Goal: Navigation & Orientation: Understand site structure

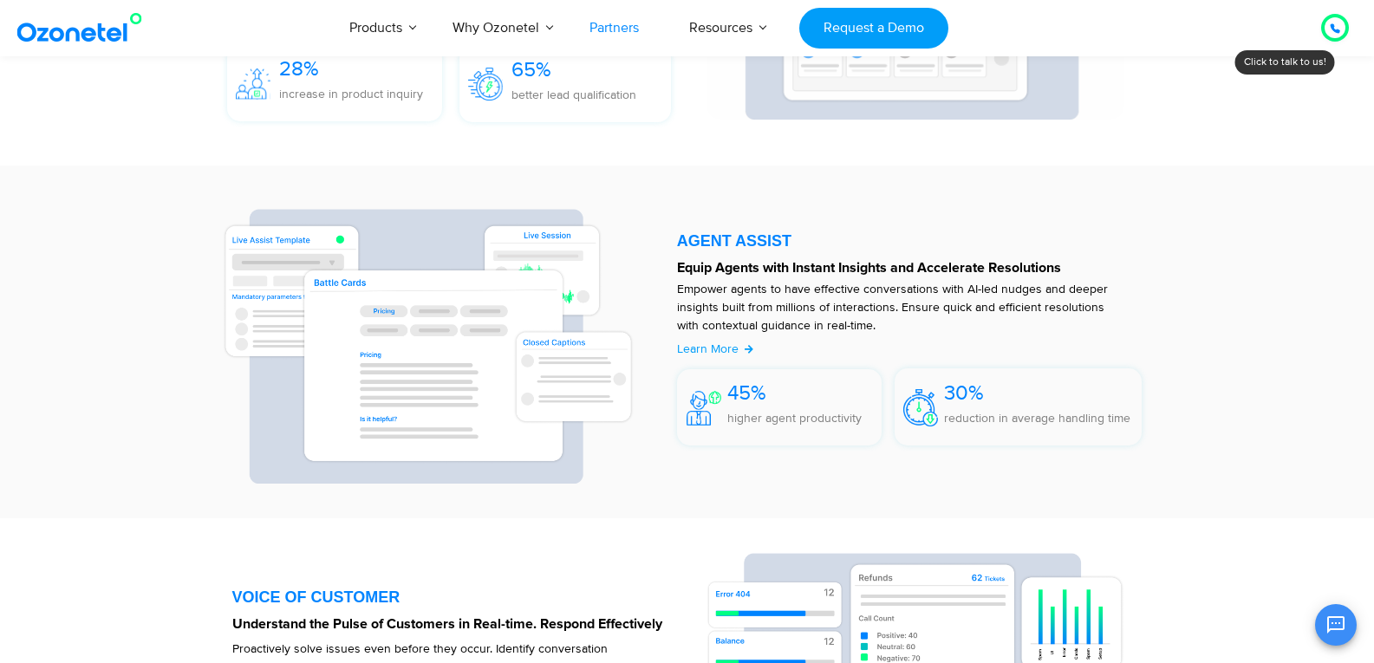
click at [608, 15] on link "Partners" at bounding box center [614, 27] width 100 height 57
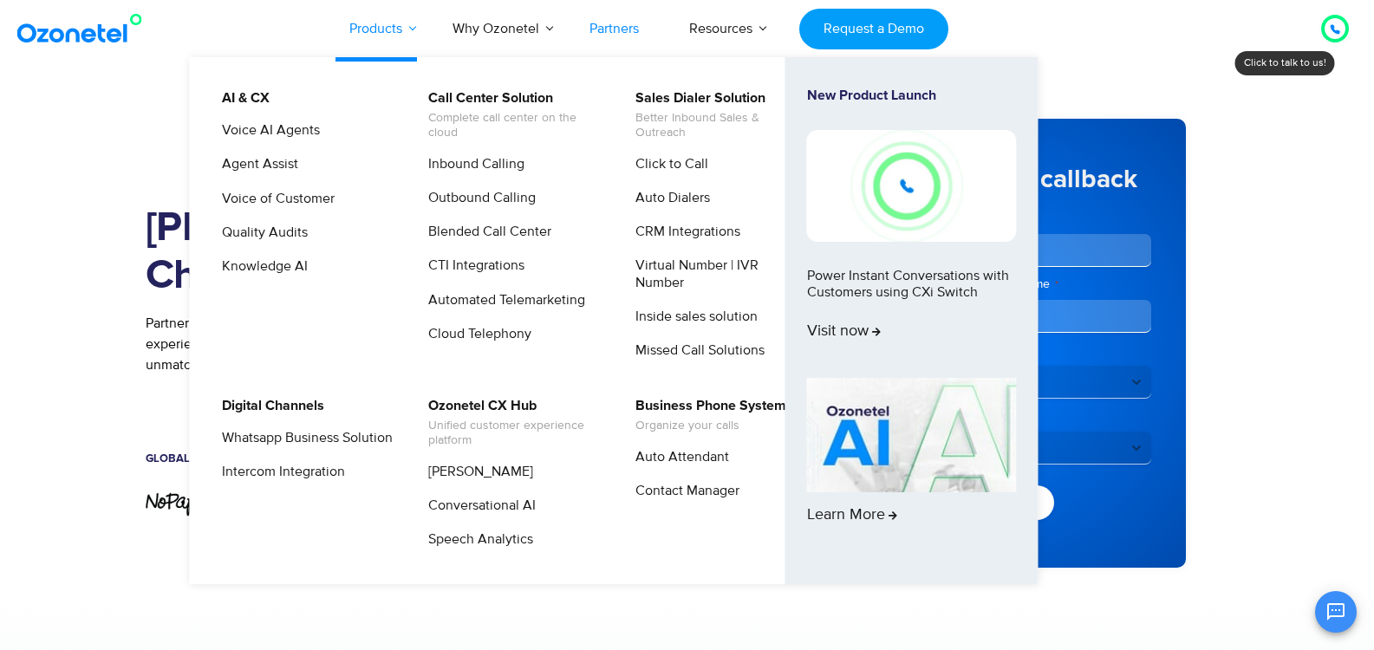
click at [396, 16] on link "Products" at bounding box center [375, 28] width 103 height 57
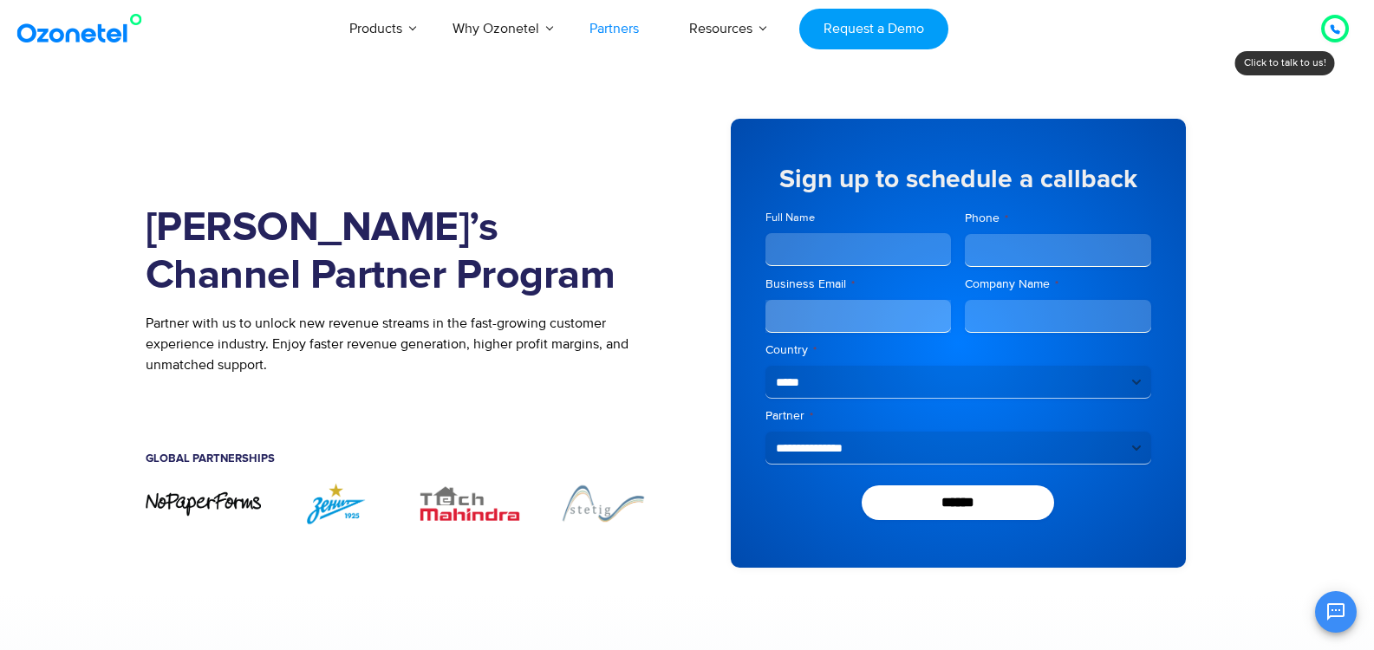
click at [120, 26] on img at bounding box center [83, 28] width 140 height 31
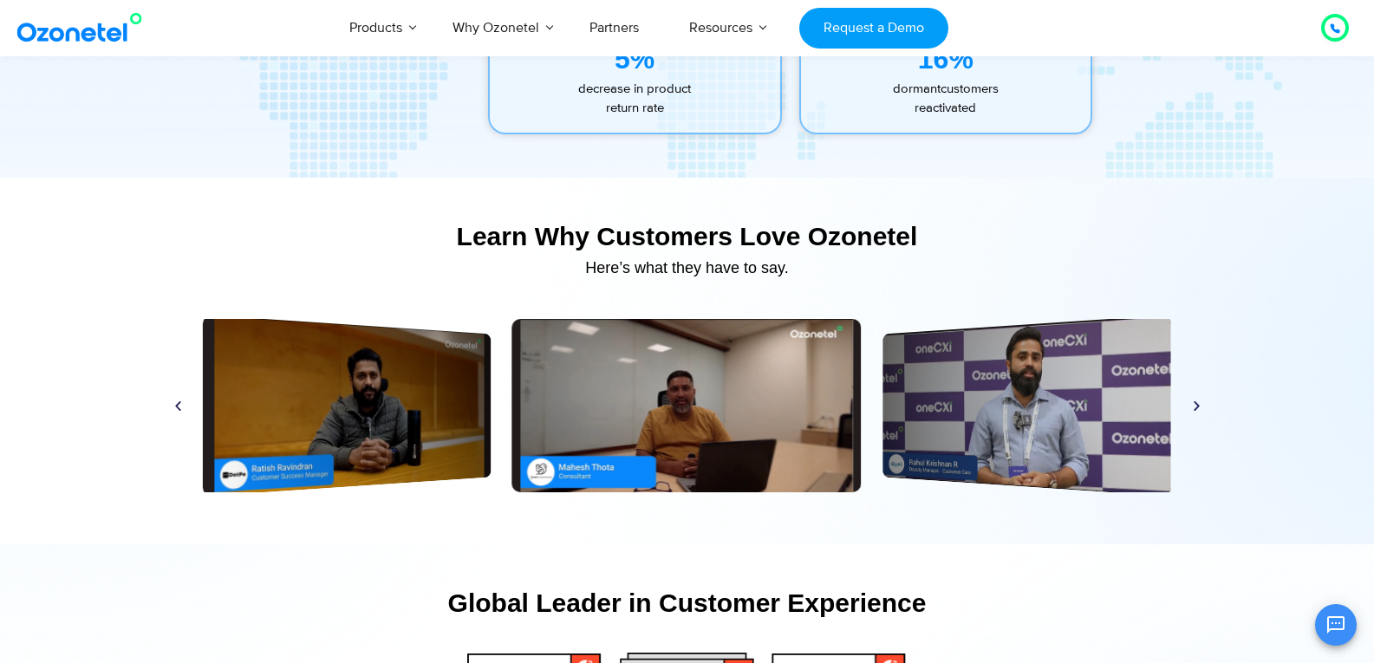
scroll to position [8103, 0]
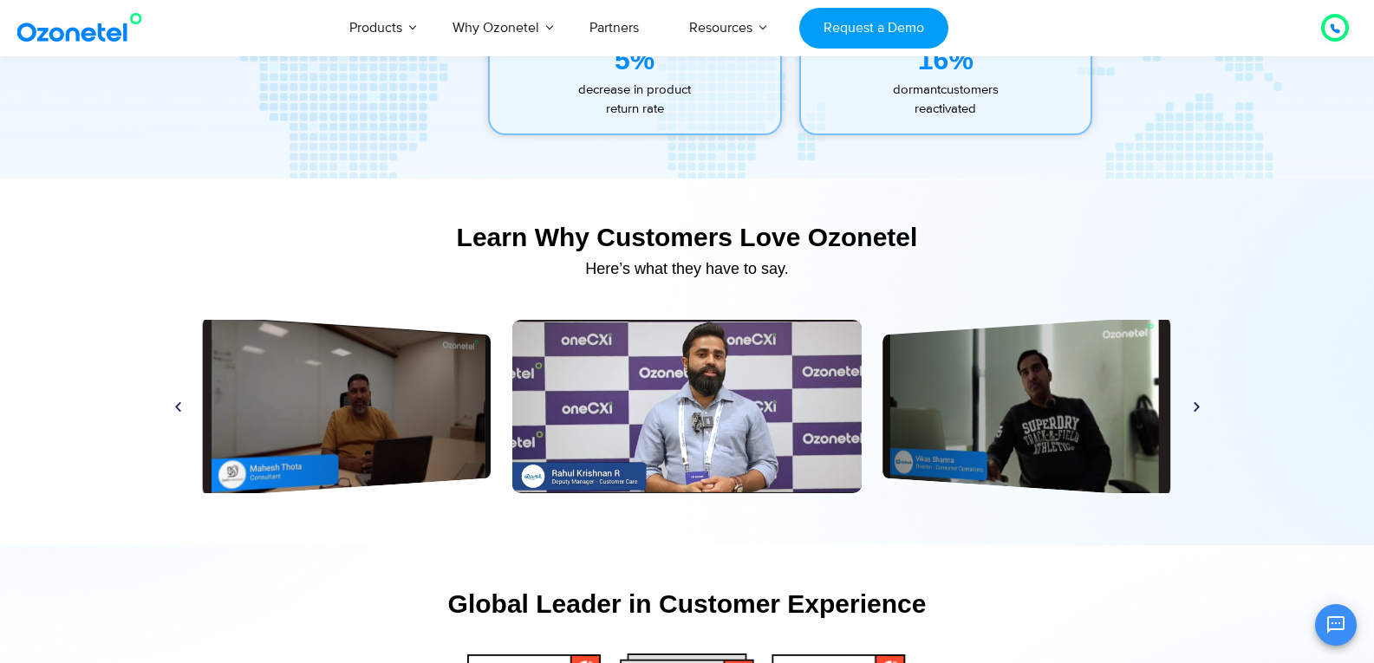
click at [1198, 413] on icon "Next slide" at bounding box center [1196, 406] width 13 height 13
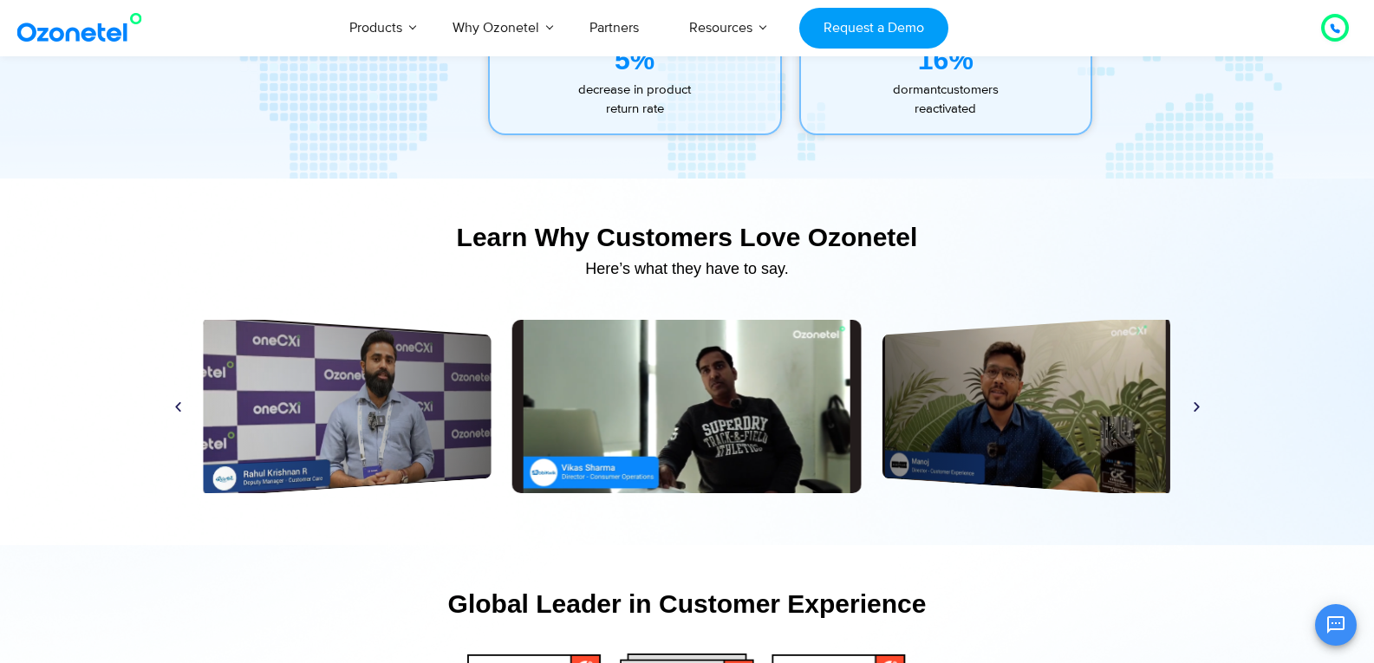
click at [1198, 413] on icon "Next slide" at bounding box center [1196, 406] width 13 height 13
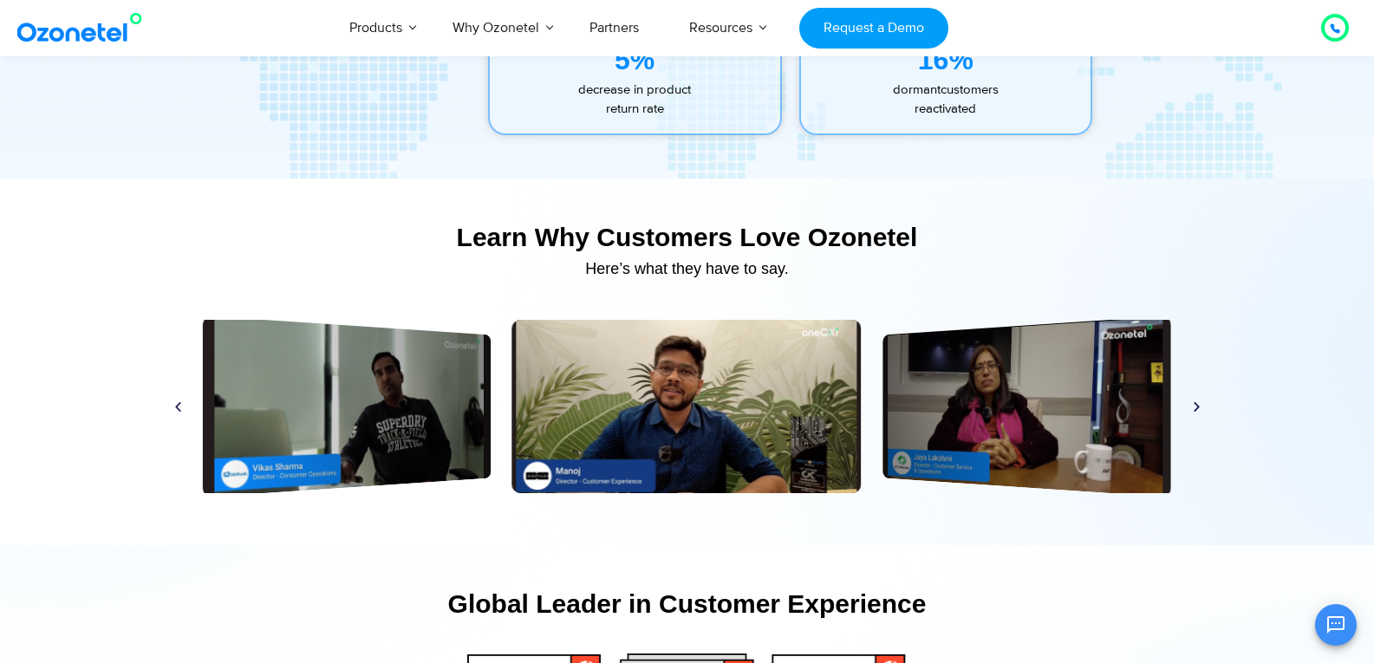
click at [1198, 413] on icon "Next slide" at bounding box center [1196, 406] width 13 height 13
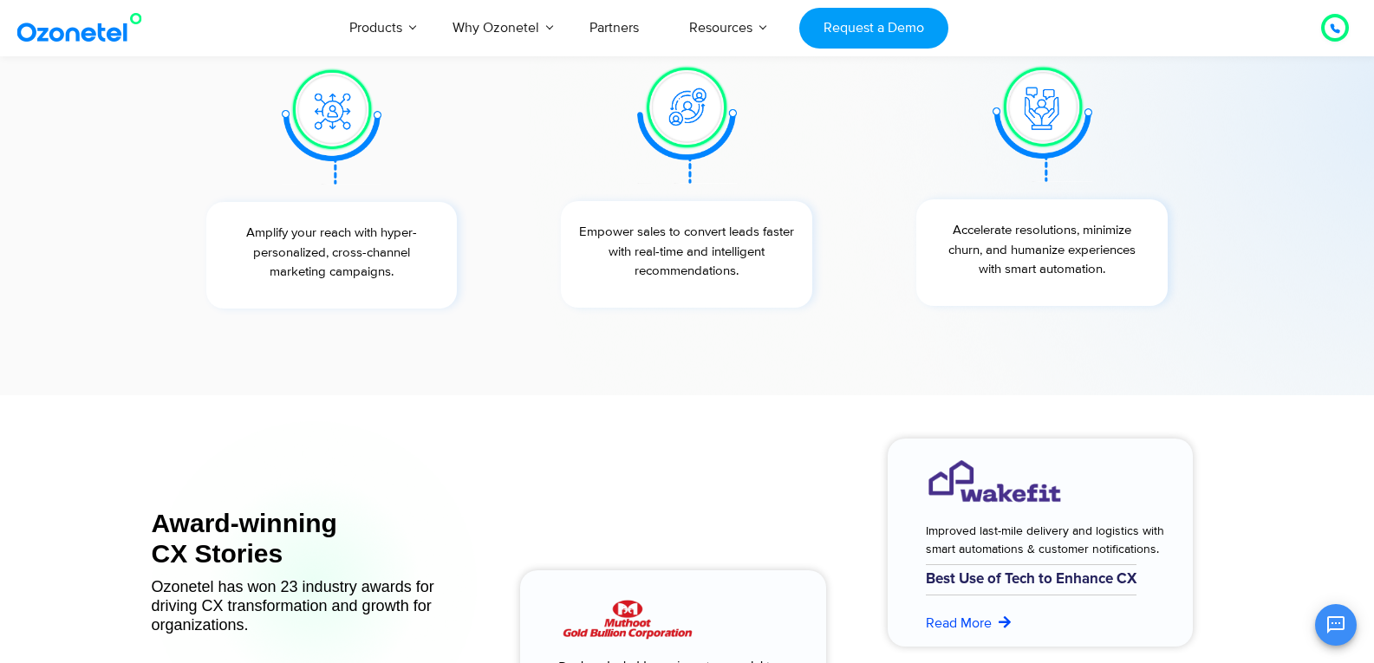
scroll to position [6527, 0]
